Goal: Transaction & Acquisition: Purchase product/service

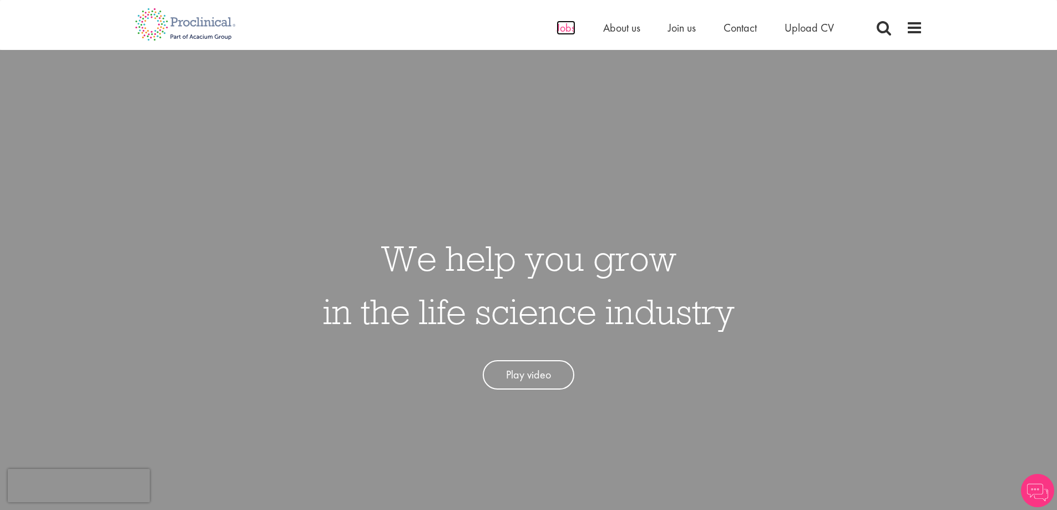
click at [561, 28] on span "Jobs" at bounding box center [566, 28] width 19 height 14
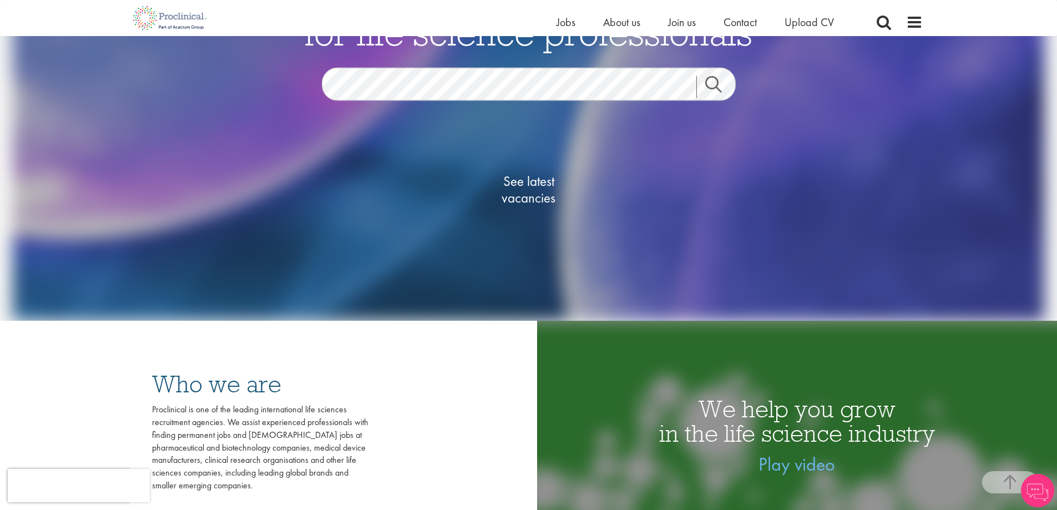
scroll to position [166, 0]
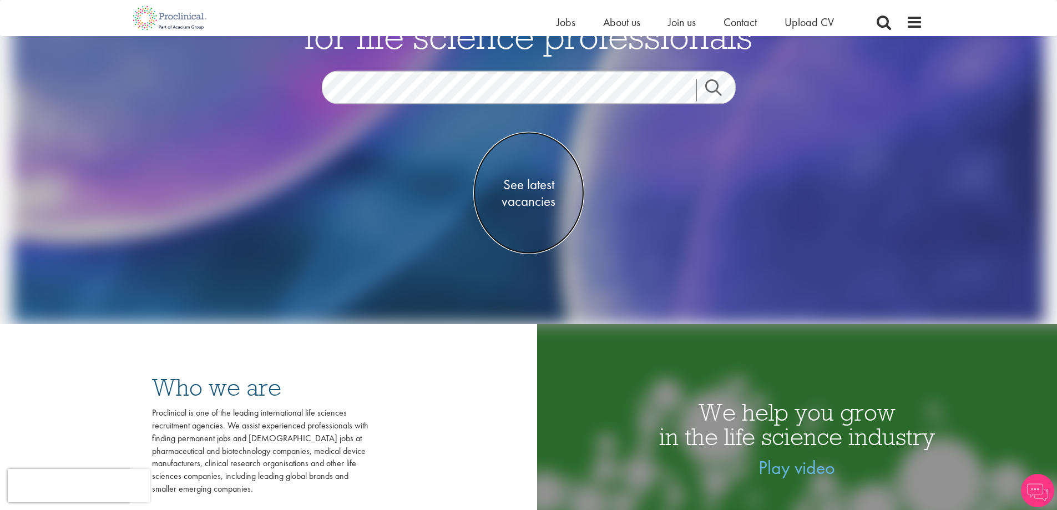
click at [535, 190] on span "See latest vacancies" at bounding box center [528, 192] width 111 height 33
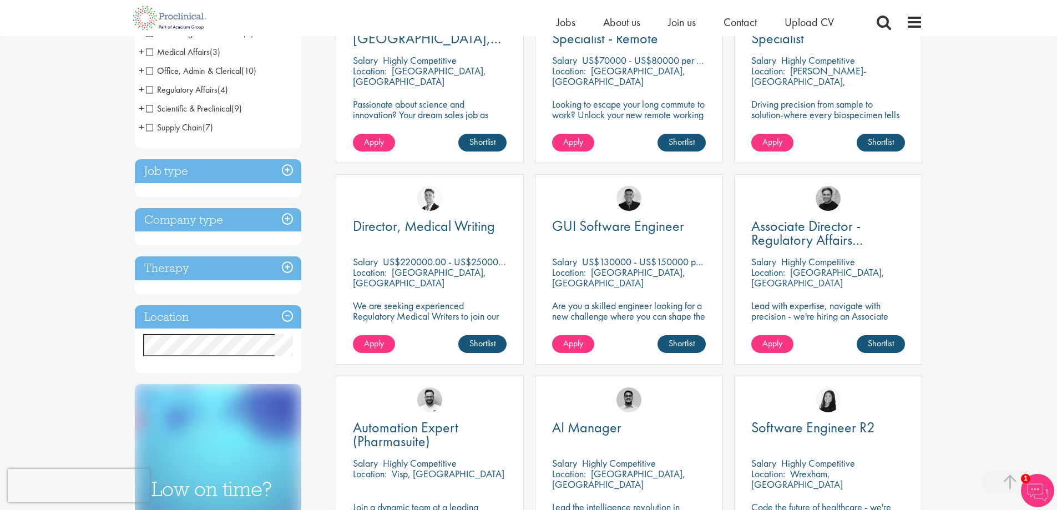
scroll to position [333, 0]
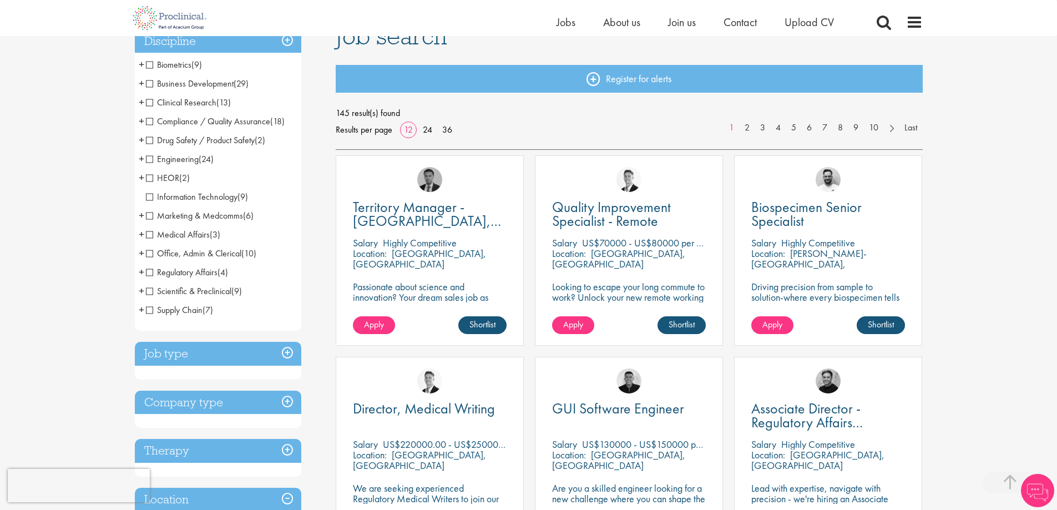
scroll to position [333, 0]
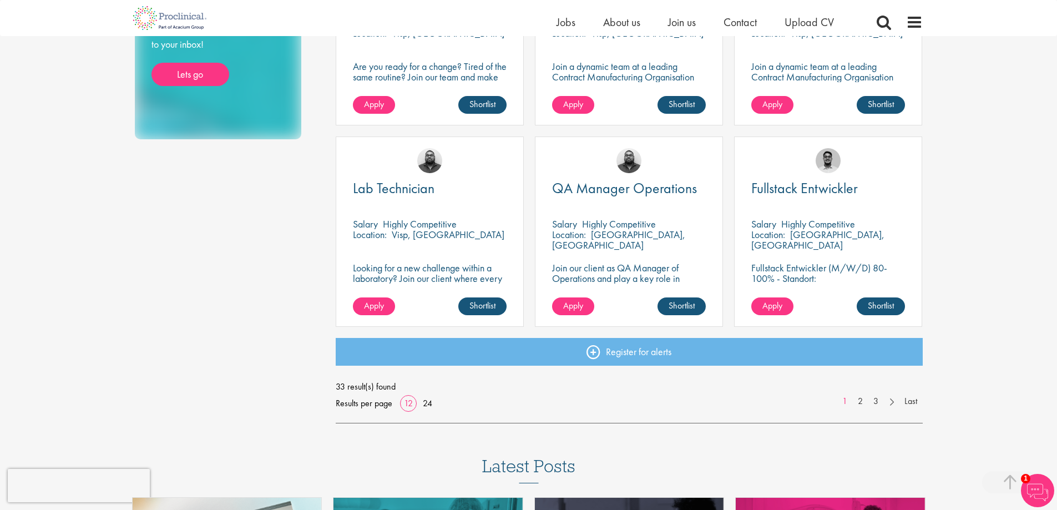
scroll to position [721, 0]
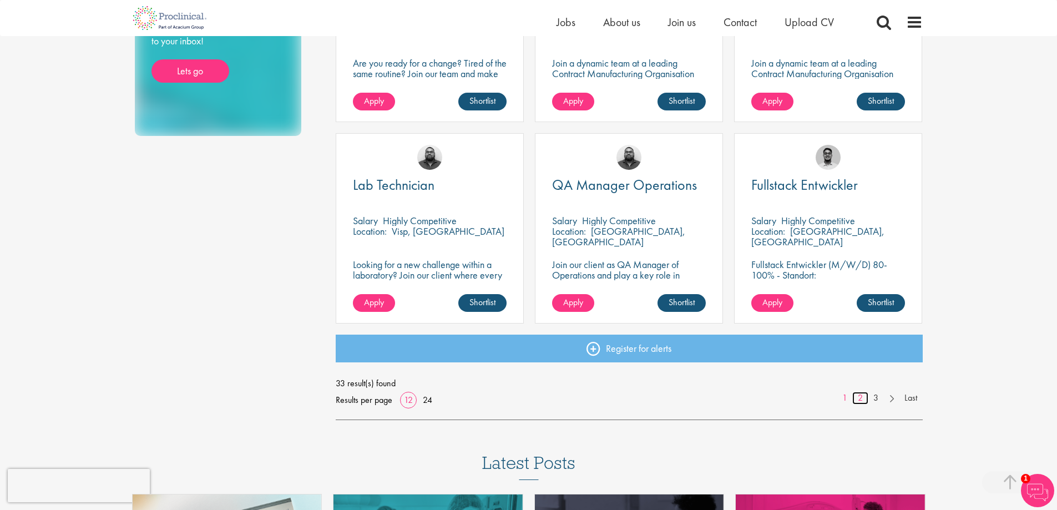
click at [865, 398] on link "2" at bounding box center [860, 398] width 16 height 13
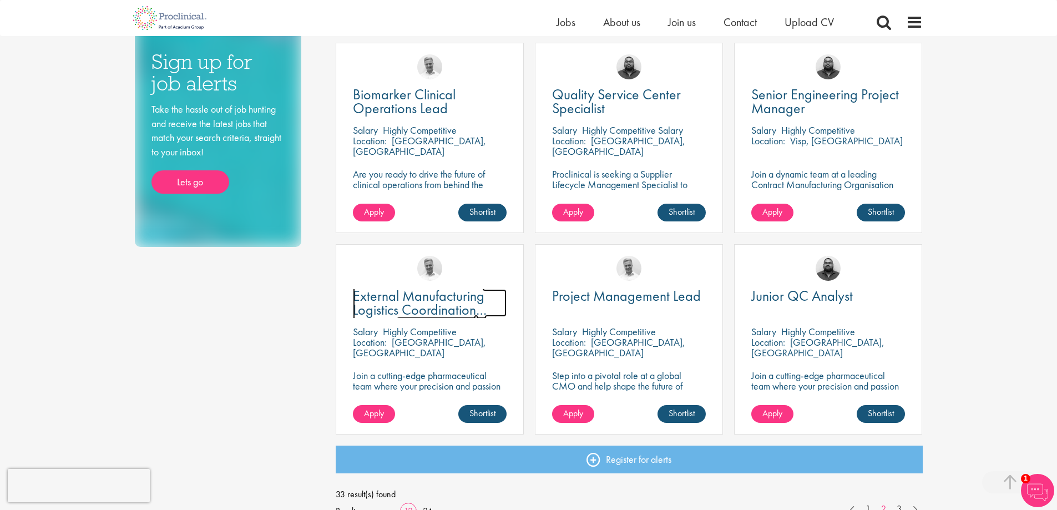
scroll to position [777, 0]
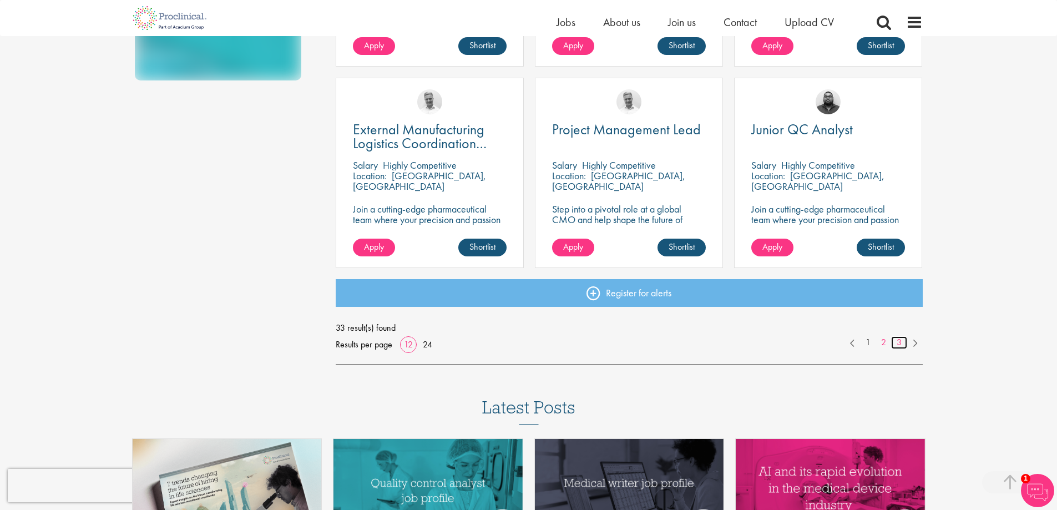
click at [905, 341] on link "3" at bounding box center [899, 342] width 16 height 13
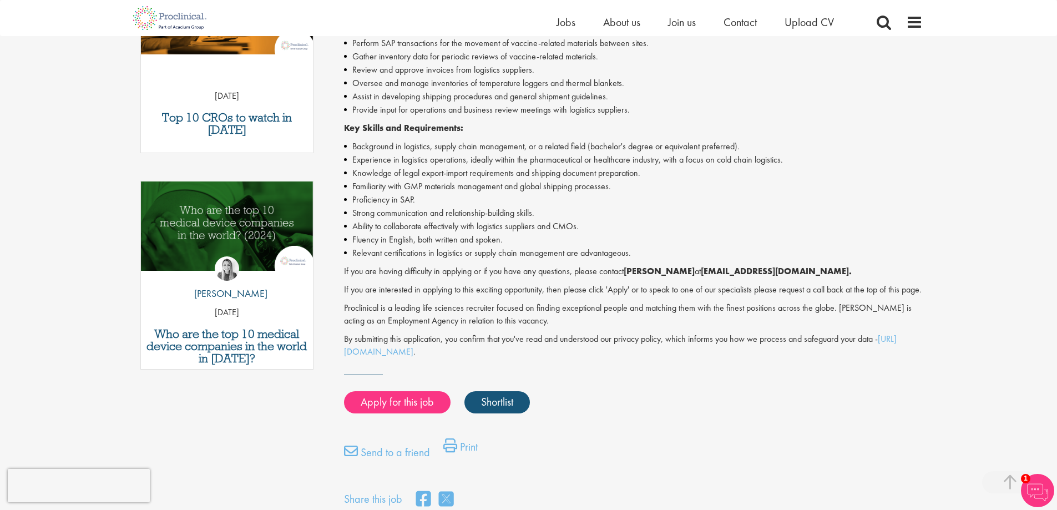
scroll to position [444, 0]
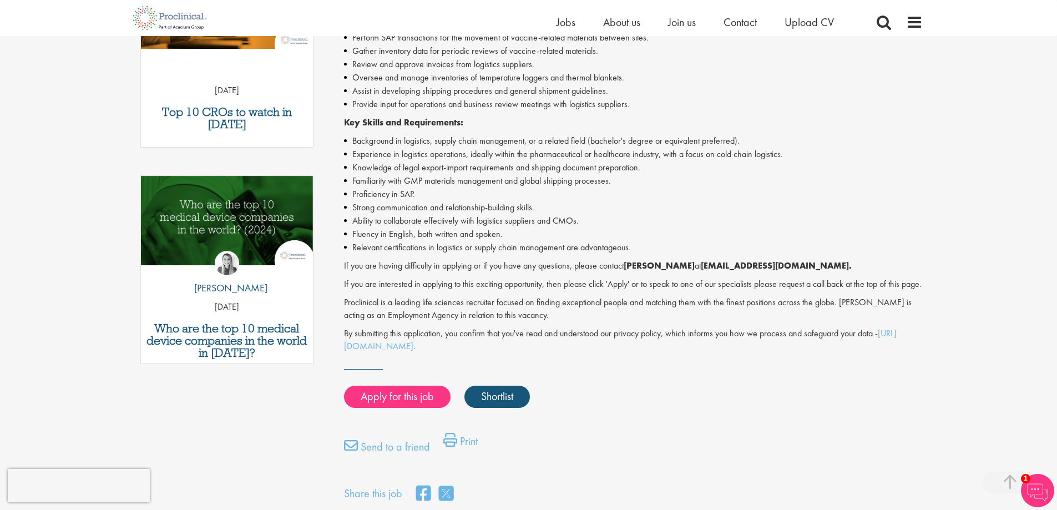
click at [399, 393] on div "Apply for this job Shortlist" at bounding box center [632, 396] width 582 height 33
click at [397, 408] on link "Apply for this job" at bounding box center [397, 397] width 107 height 22
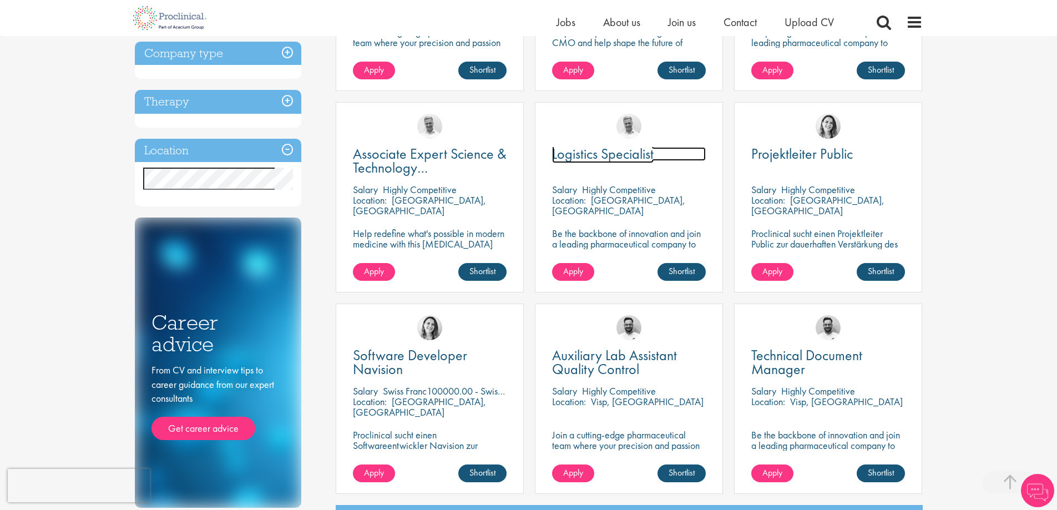
scroll to position [444, 0]
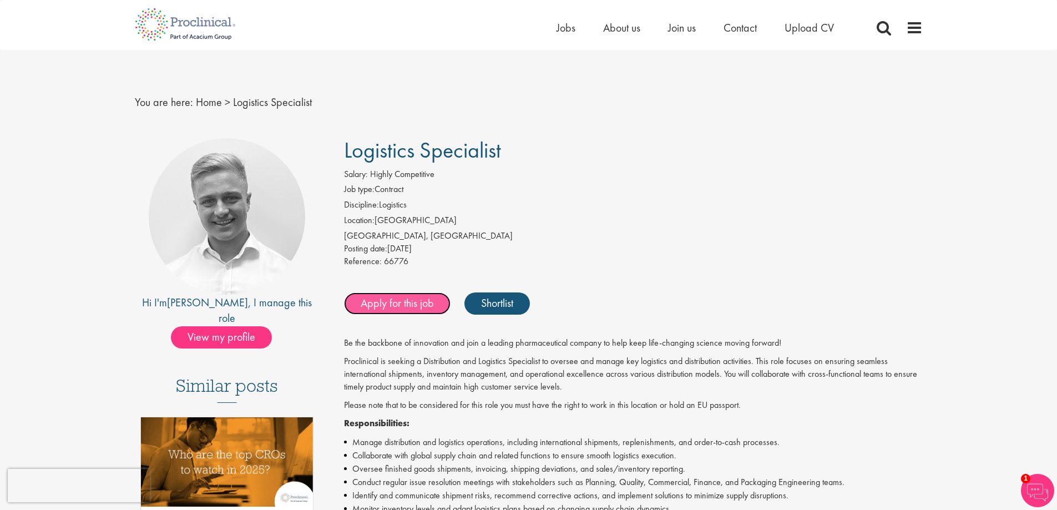
click at [417, 309] on link "Apply for this job" at bounding box center [397, 303] width 107 height 22
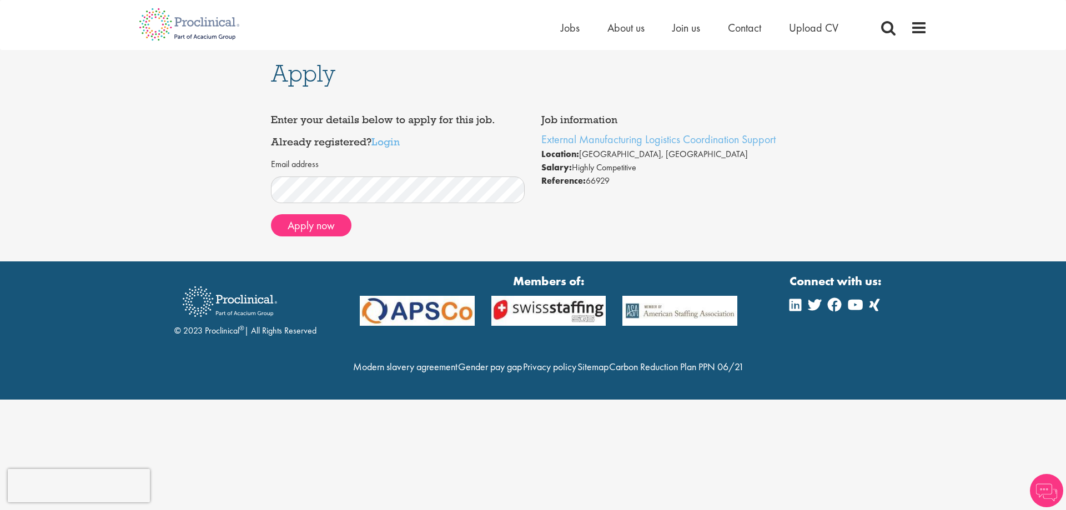
click at [336, 170] on div "Email address" at bounding box center [398, 180] width 254 height 45
click at [393, 147] on link "Login" at bounding box center [385, 141] width 28 height 13
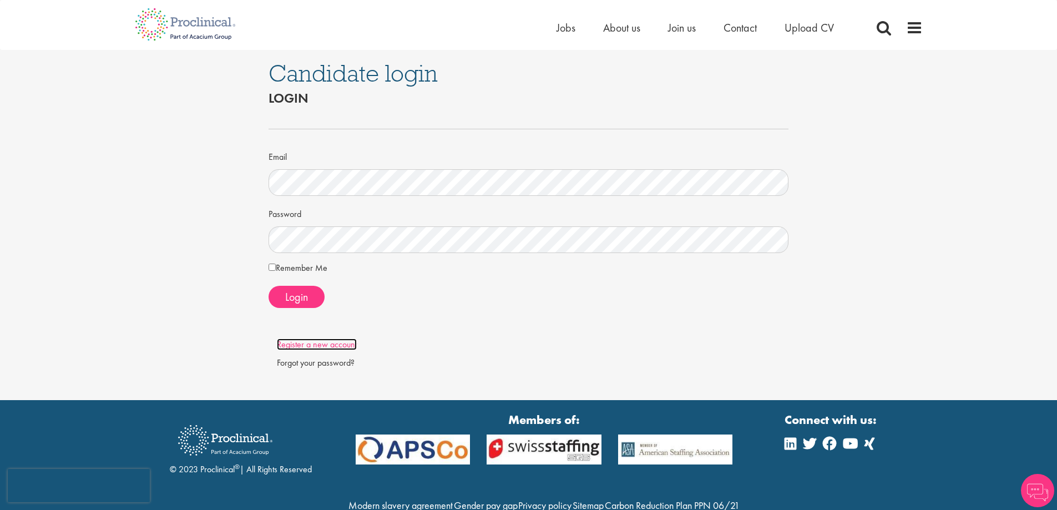
click at [329, 345] on link "Register a new account" at bounding box center [317, 345] width 80 height 12
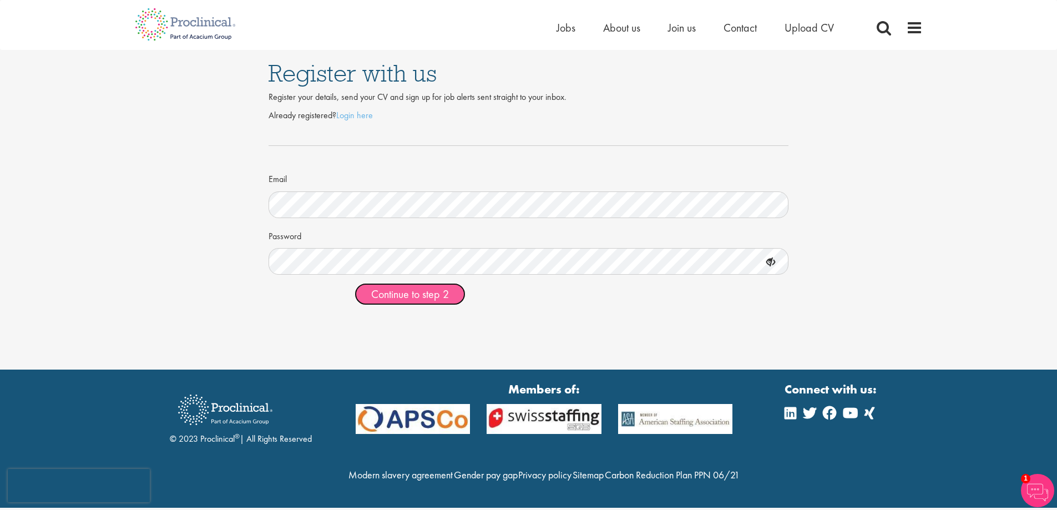
click at [422, 285] on button "Continue to step 2" at bounding box center [410, 294] width 111 height 22
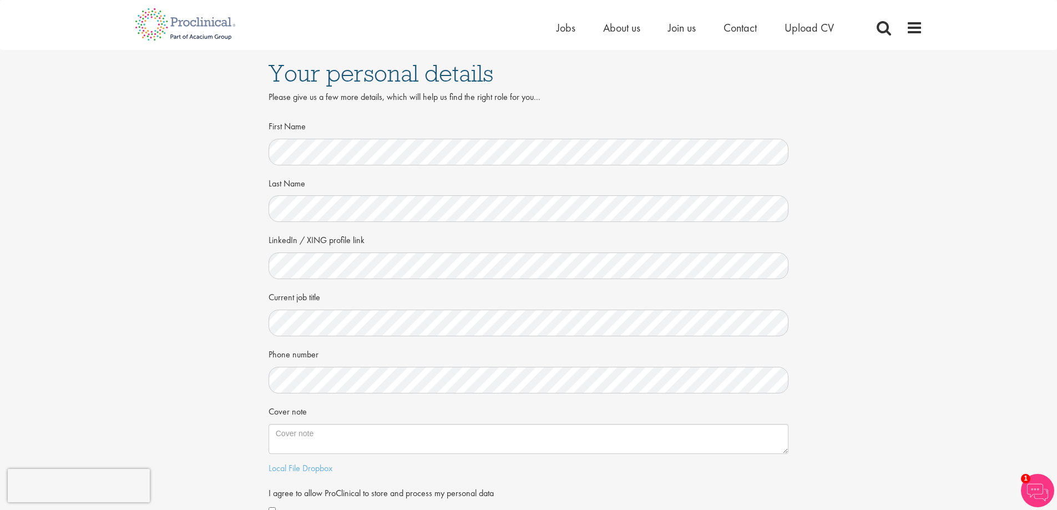
click at [347, 282] on form "First Name Last Name LinkedIn / XING profile link Current job title Phone numbe…" at bounding box center [529, 318] width 504 height 402
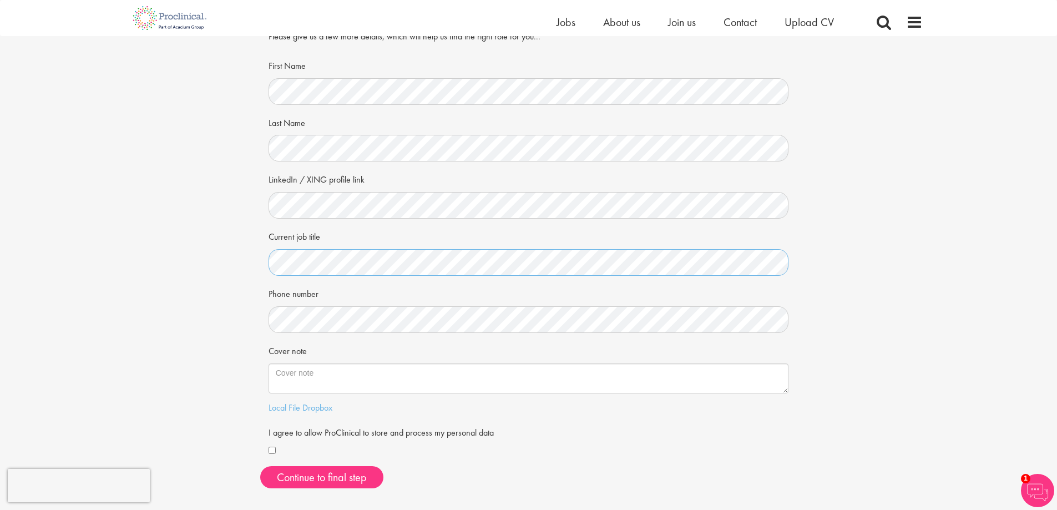
scroll to position [111, 0]
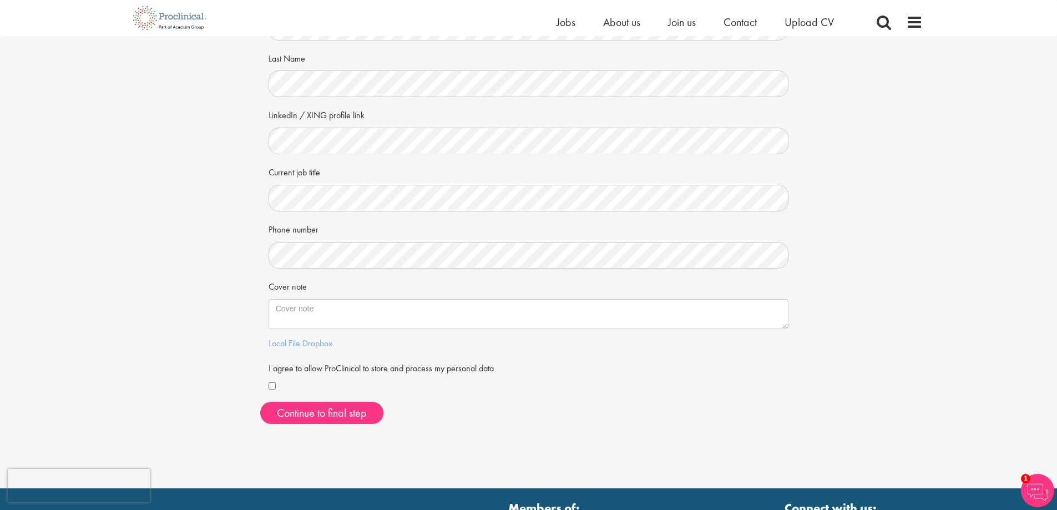
click at [302, 276] on form "First Name Last Name LinkedIn / XING profile link Current job title Phone numbe…" at bounding box center [529, 193] width 504 height 402
click at [296, 412] on button "Continue to final step" at bounding box center [321, 413] width 123 height 22
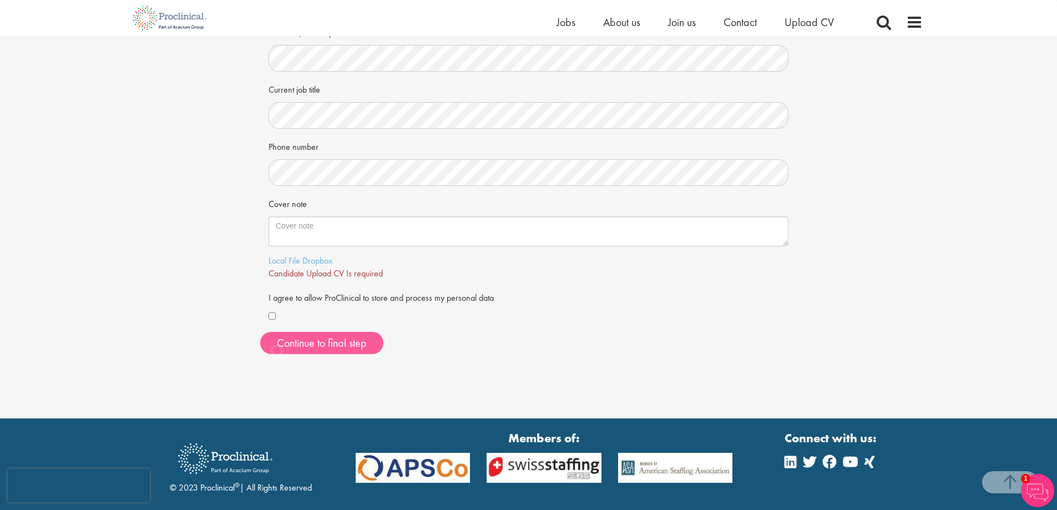
scroll to position [264, 0]
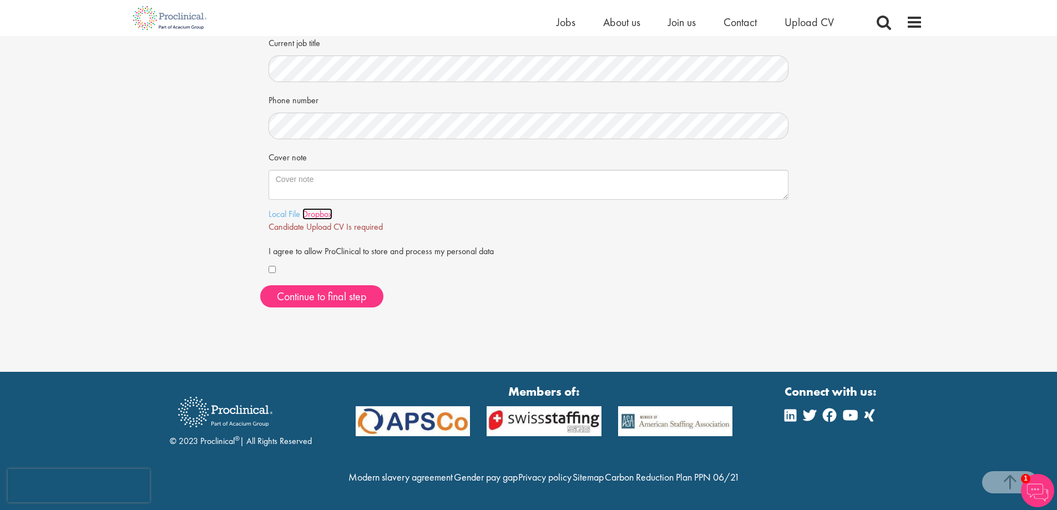
click at [307, 208] on link "Dropbox" at bounding box center [317, 214] width 30 height 12
click at [292, 208] on link "Local File" at bounding box center [285, 214] width 32 height 12
click at [279, 289] on span "Continue to final step" at bounding box center [322, 296] width 90 height 14
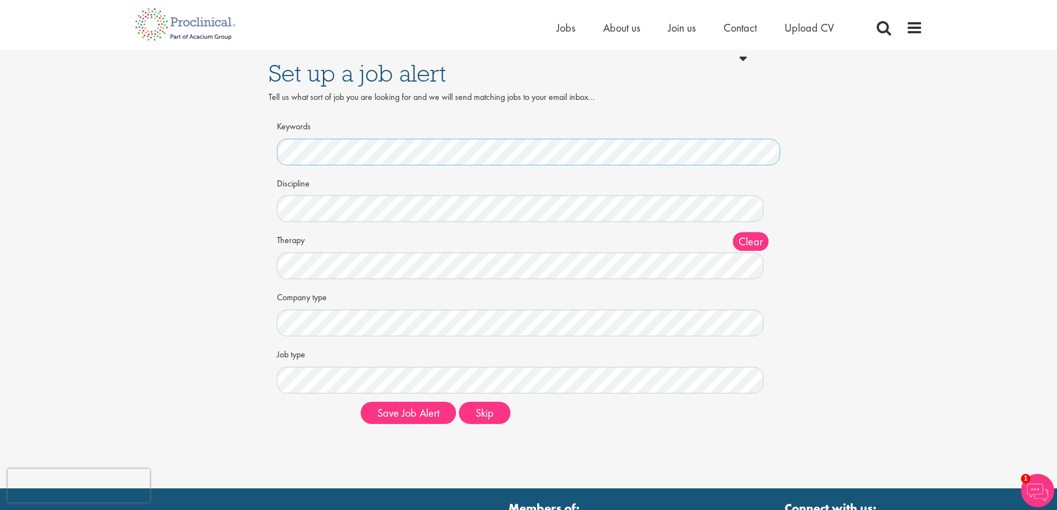
click at [361, 402] on button "Save Job Alert" at bounding box center [408, 413] width 95 height 22
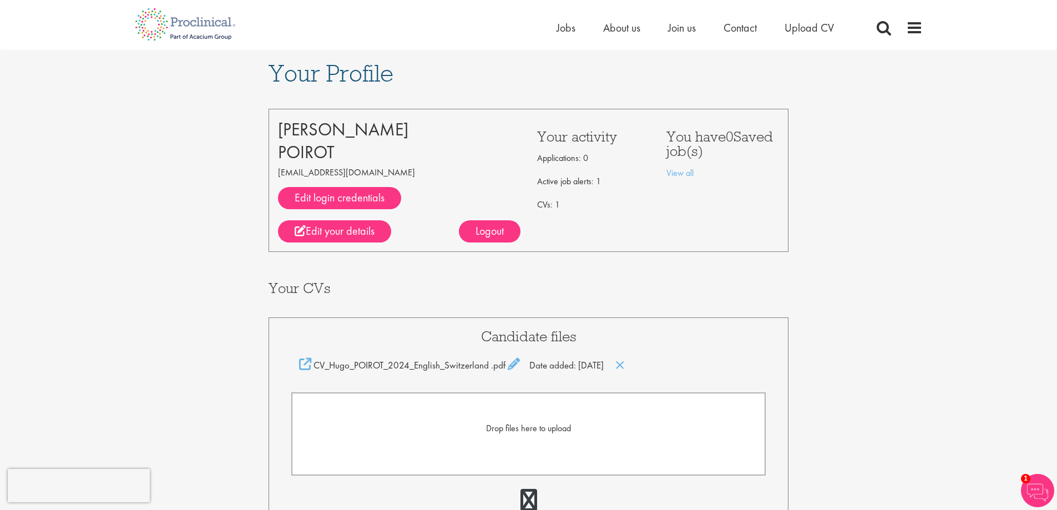
click at [562, 35] on li "Jobs" at bounding box center [566, 27] width 19 height 17
click at [565, 26] on span "Jobs" at bounding box center [566, 28] width 19 height 14
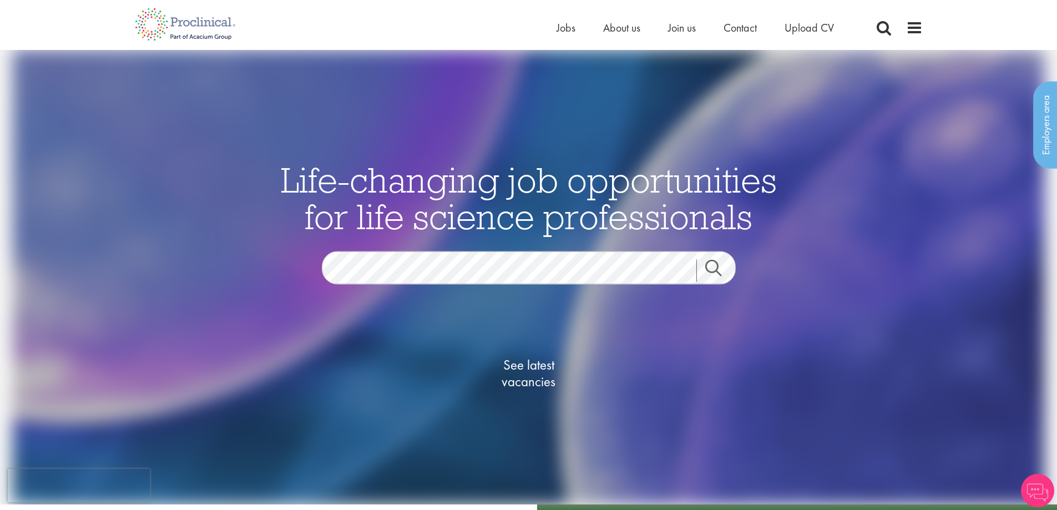
click at [562, 20] on li "Jobs" at bounding box center [566, 27] width 19 height 17
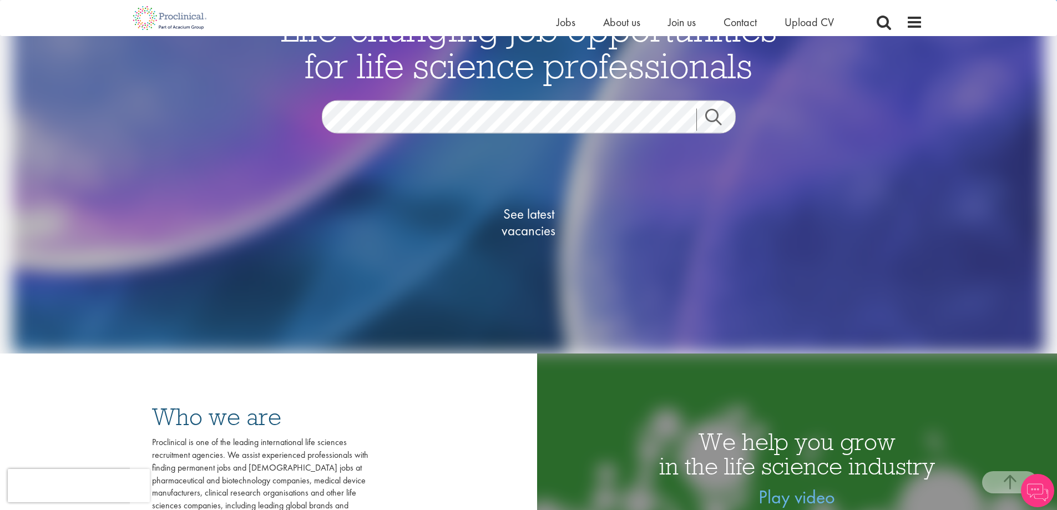
scroll to position [277, 0]
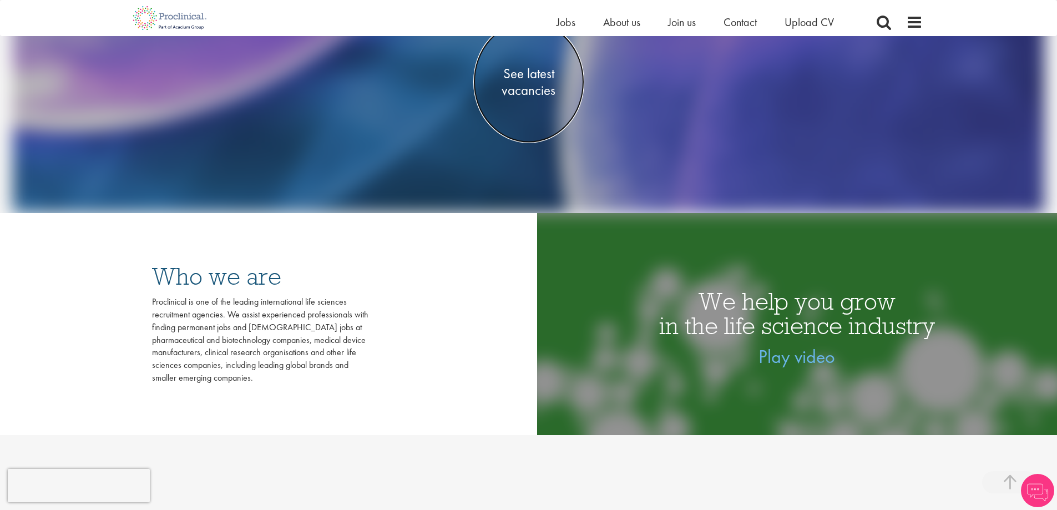
click at [533, 77] on span "See latest vacancies" at bounding box center [528, 81] width 111 height 33
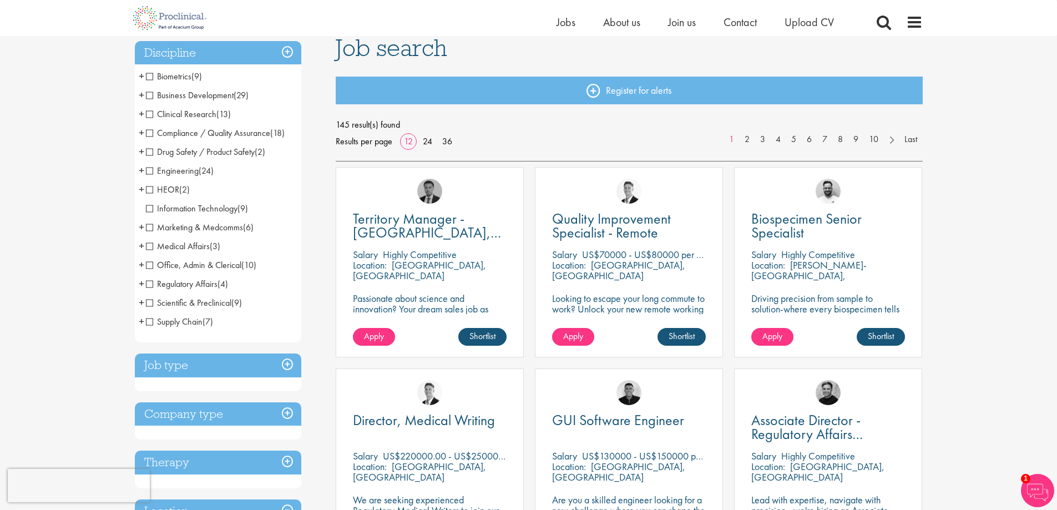
scroll to position [166, 0]
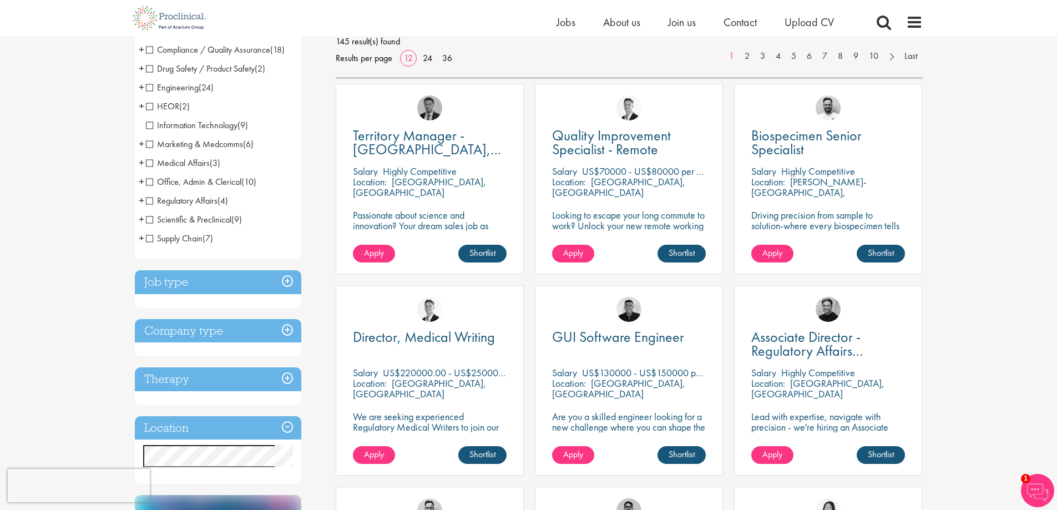
click at [145, 233] on li "Supply Chain (7) - + Supply Chain (1) Procurement/Purchasing (2) Planning (1) L…" at bounding box center [218, 238] width 166 height 19
click at [149, 241] on span "Supply Chain" at bounding box center [174, 239] width 57 height 12
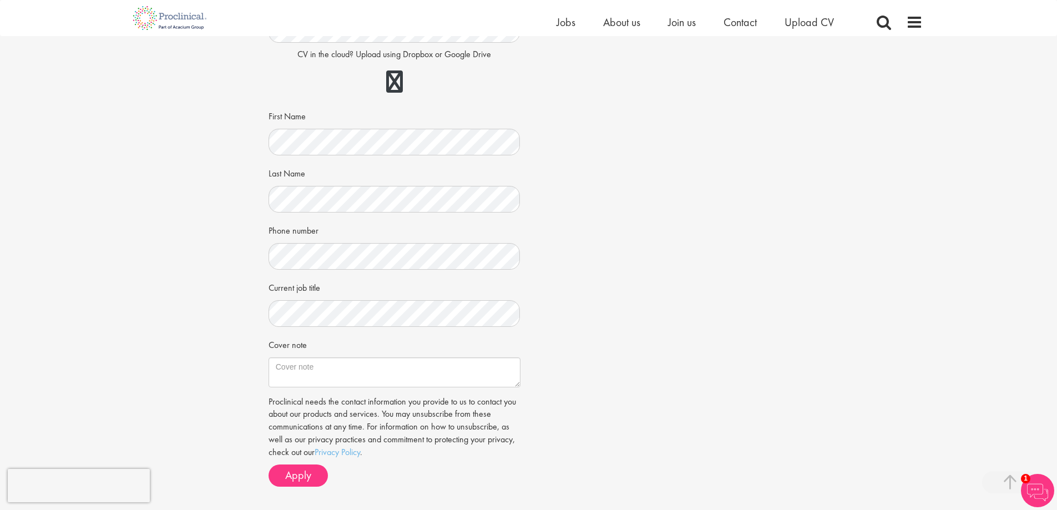
scroll to position [330, 0]
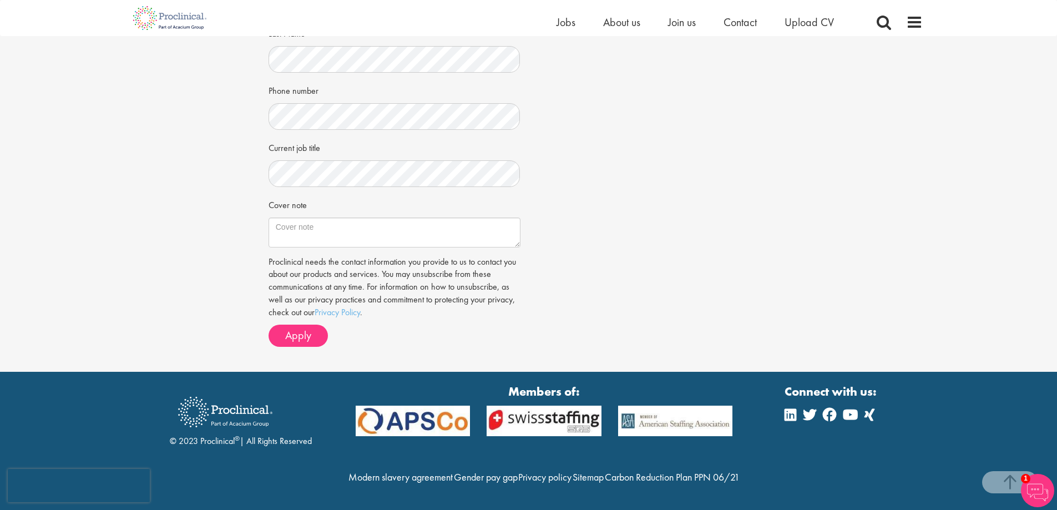
click at [307, 292] on p "Proclinical needs the contact information you provide to us to contact you abou…" at bounding box center [395, 287] width 252 height 63
click at [303, 328] on span "Apply" at bounding box center [298, 335] width 26 height 14
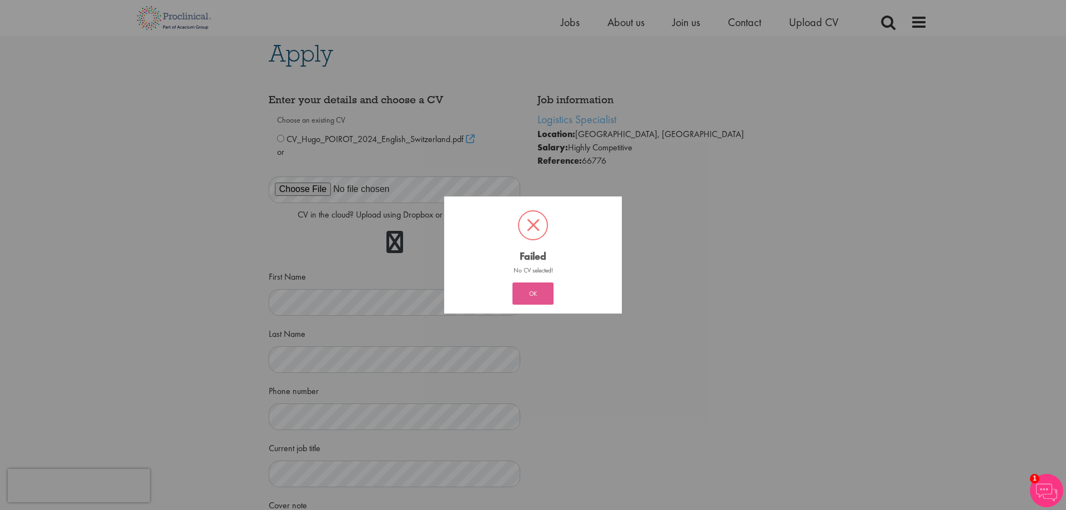
click at [548, 287] on button "OK" at bounding box center [532, 293] width 41 height 22
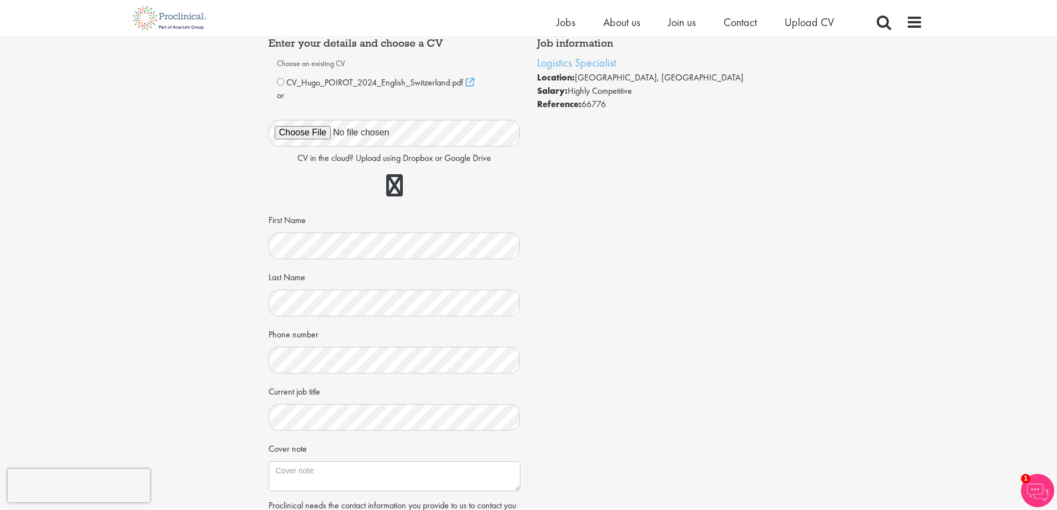
scroll to position [0, 0]
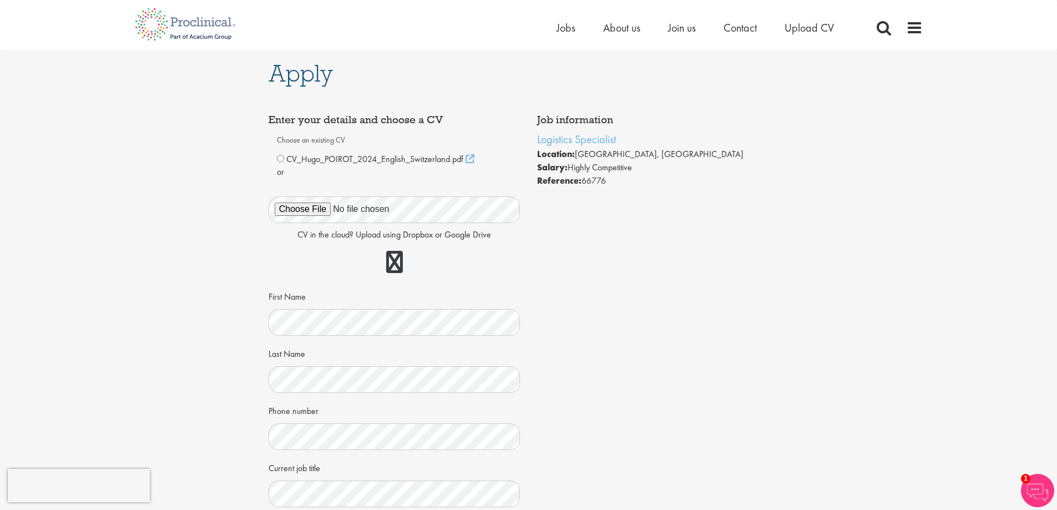
click at [306, 159] on span "CV_Hugo_POIROT_2024_English_Switzerland.pdf" at bounding box center [374, 159] width 177 height 12
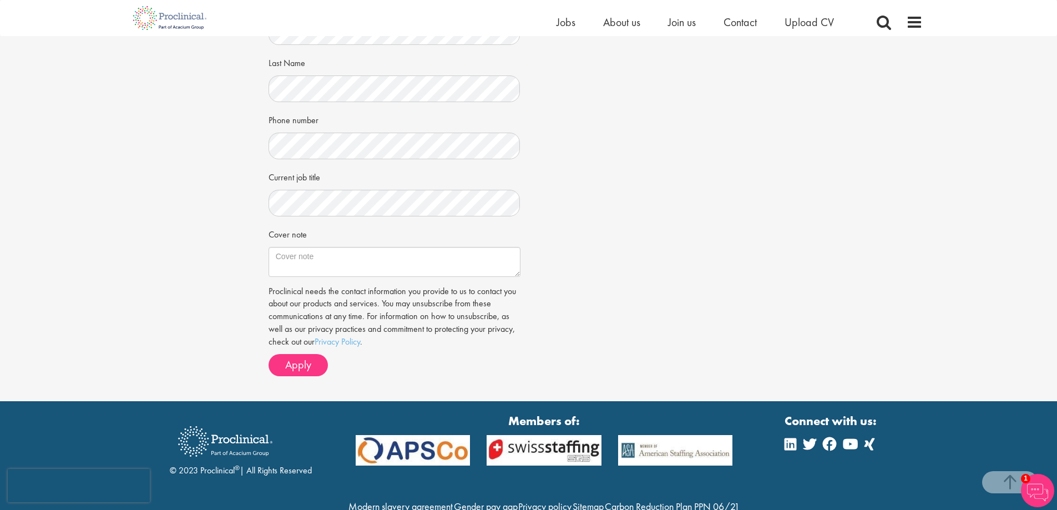
scroll to position [277, 0]
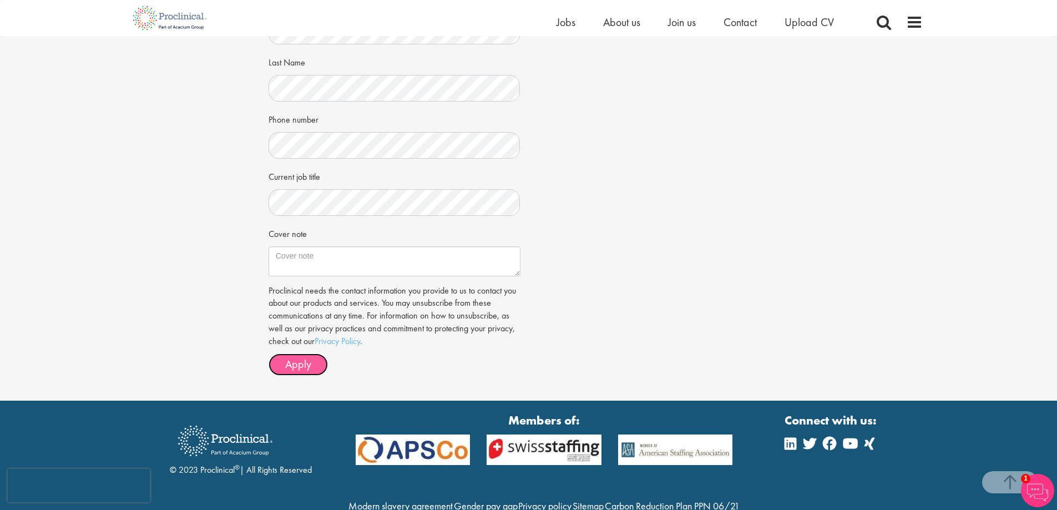
click at [298, 364] on span "Apply" at bounding box center [298, 364] width 26 height 14
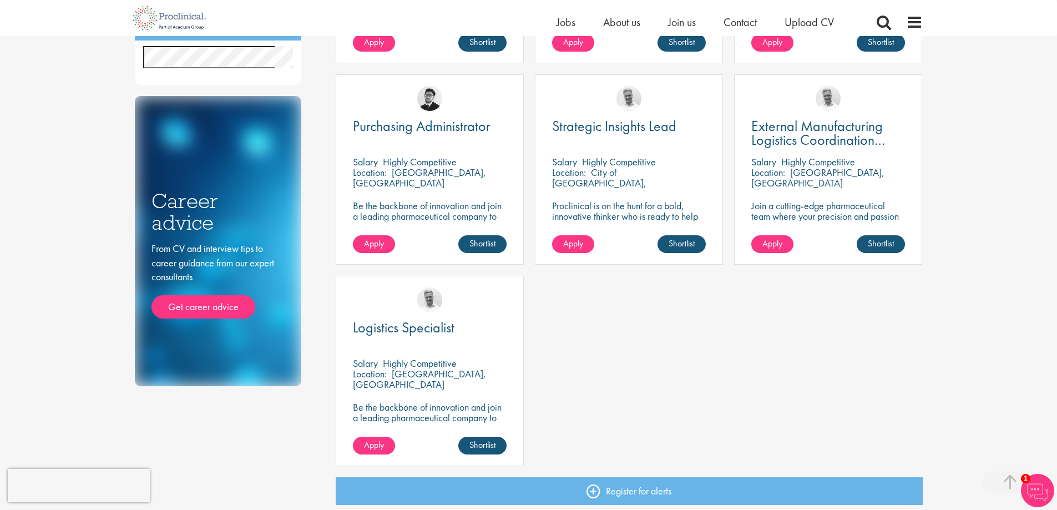
scroll to position [388, 0]
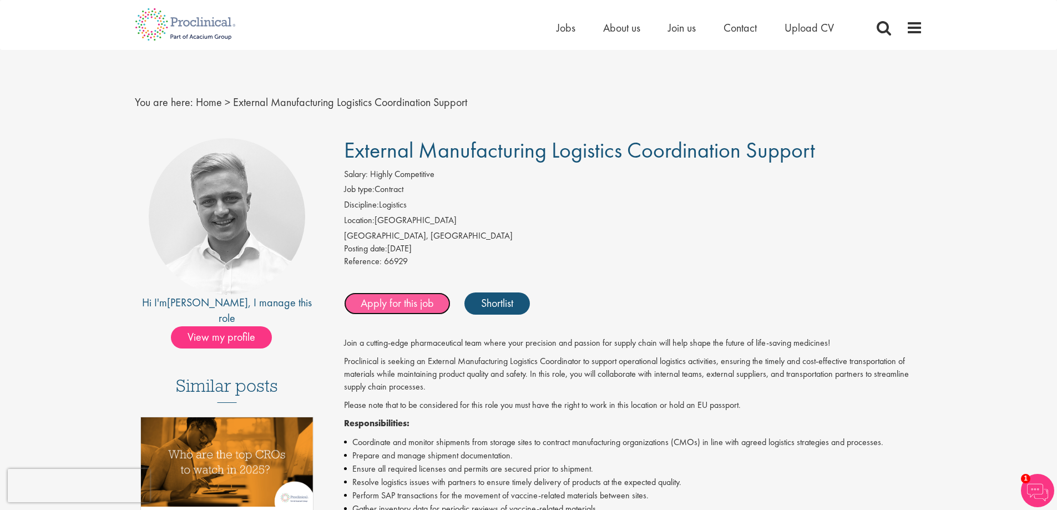
click at [391, 314] on link "Apply for this job" at bounding box center [397, 303] width 107 height 22
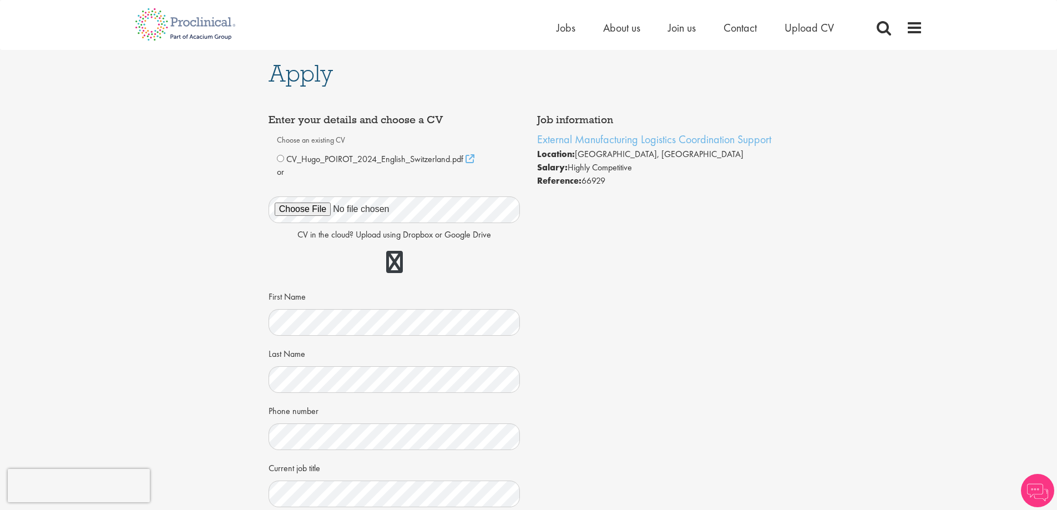
click at [282, 154] on div "CV_Hugo_POIROT_2024_English_Switzerland.pdf" at bounding box center [394, 159] width 235 height 13
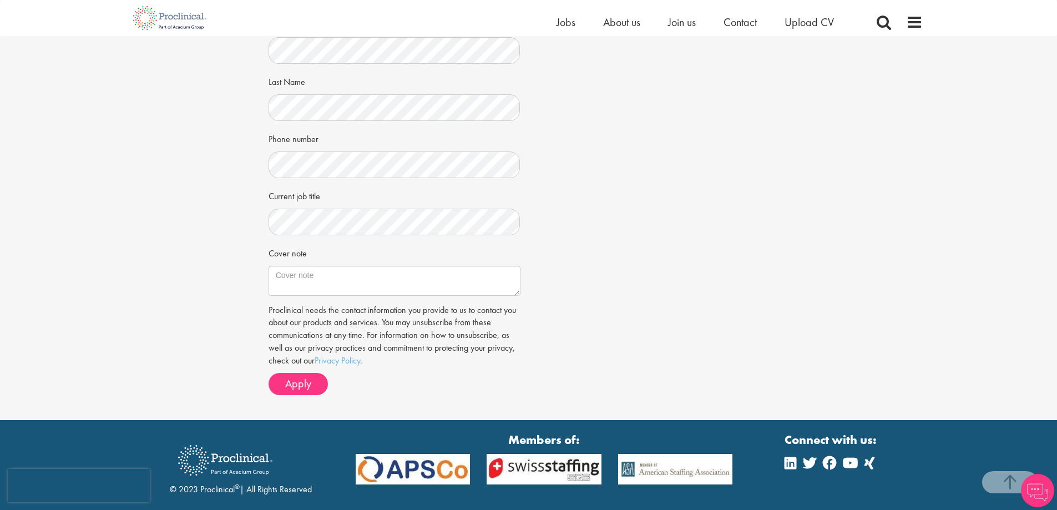
scroll to position [277, 0]
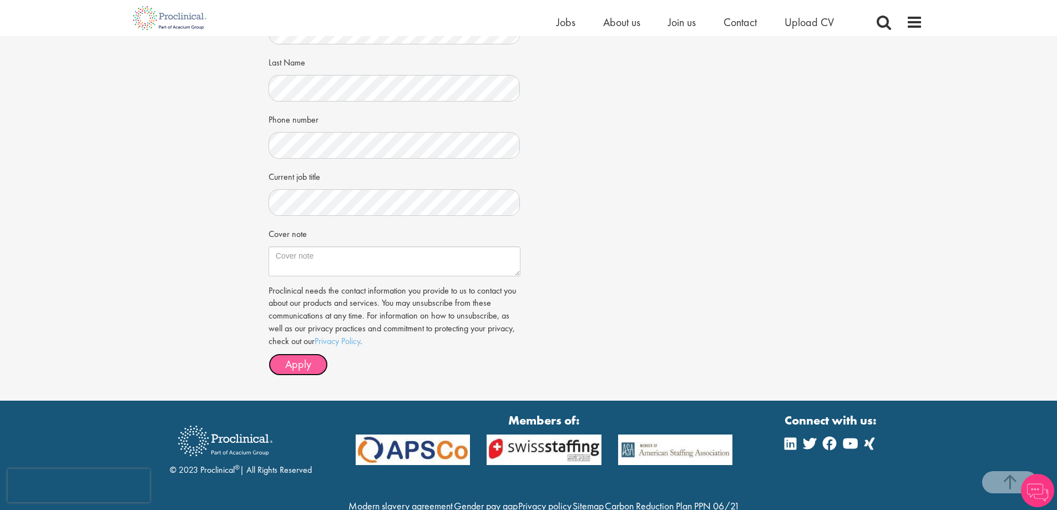
click at [297, 366] on span "Apply" at bounding box center [298, 364] width 26 height 14
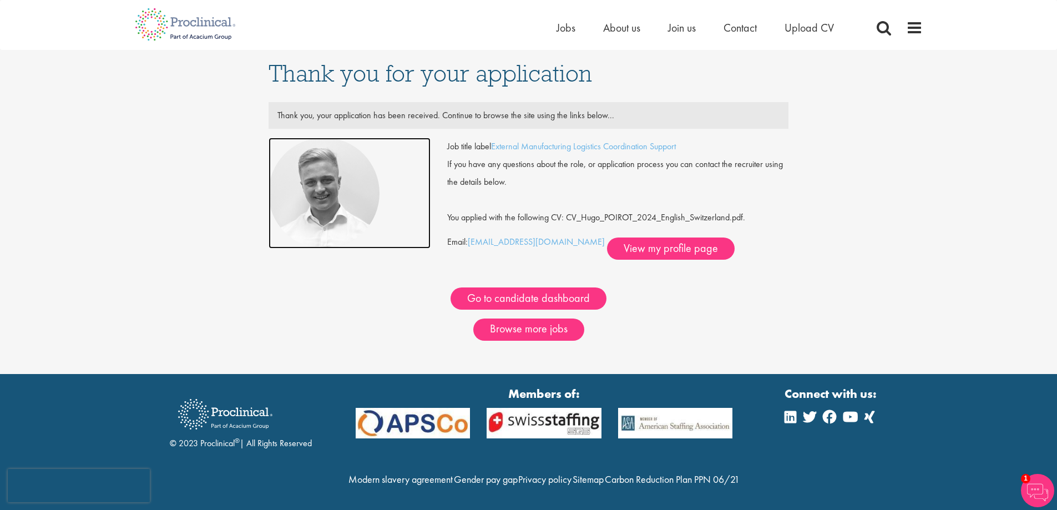
click at [331, 198] on img at bounding box center [324, 193] width 111 height 111
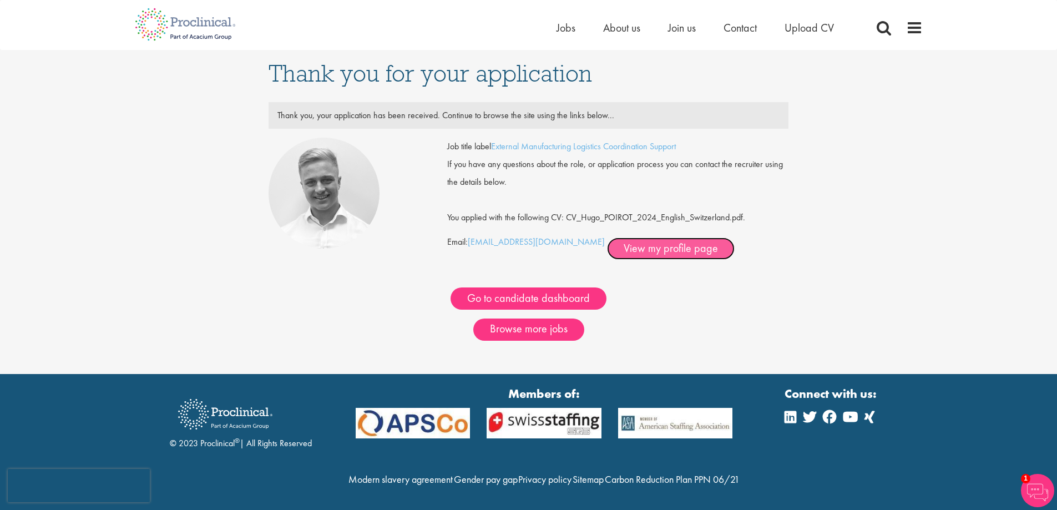
click at [644, 247] on link "View my profile page" at bounding box center [671, 249] width 128 height 22
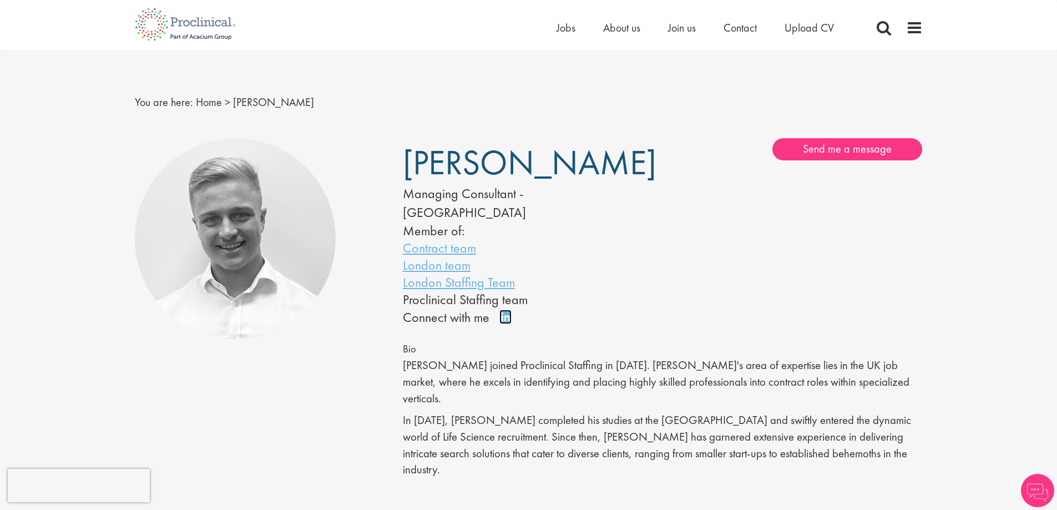
click at [502, 322] on link "Connect on LinkedIn" at bounding box center [508, 322] width 19 height 0
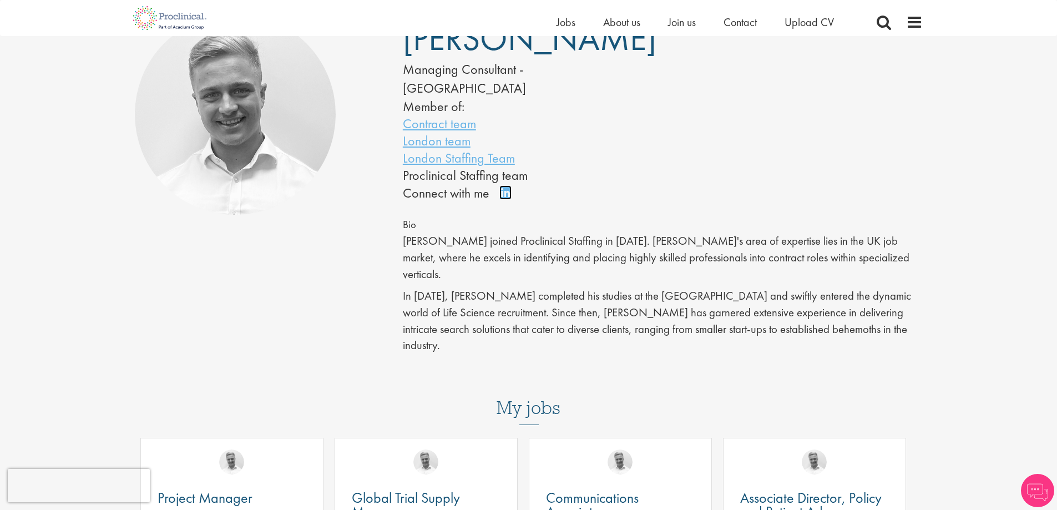
scroll to position [111, 0]
